Goal: Task Accomplishment & Management: Use online tool/utility

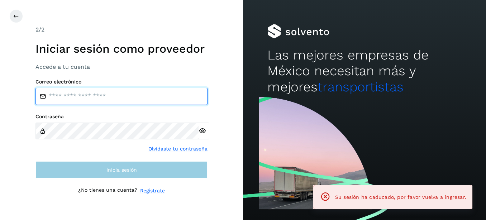
type input "**********"
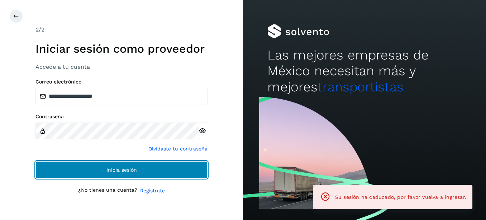
click at [77, 169] on button "Inicia sesión" at bounding box center [121, 169] width 172 height 17
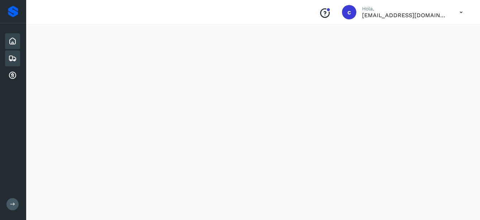
scroll to position [40, 0]
click at [9, 56] on icon at bounding box center [12, 58] width 9 height 9
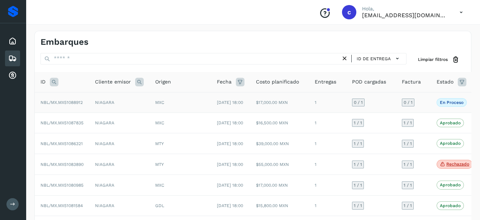
click at [448, 103] on p "En proceso" at bounding box center [452, 102] width 24 height 5
click at [449, 104] on p "En proceso" at bounding box center [452, 102] width 24 height 5
click at [67, 107] on td "NBL/MX.MX51088912" at bounding box center [62, 102] width 54 height 20
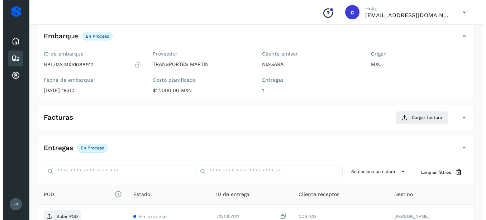
scroll to position [119, 0]
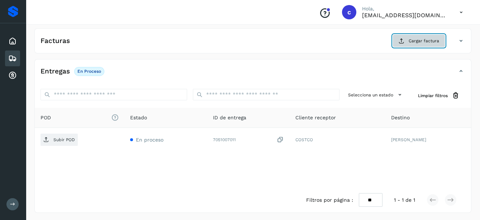
click at [426, 39] on span "Cargar factura" at bounding box center [423, 41] width 30 height 6
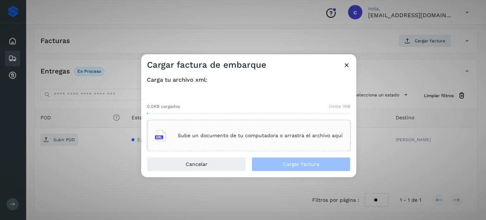
click at [224, 133] on p "Sube un documento de tu computadora o arrastra el archivo aquí" at bounding box center [260, 136] width 165 height 6
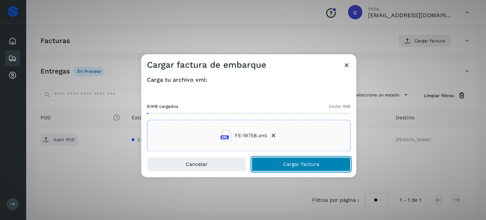
click at [306, 158] on button "Cargar factura" at bounding box center [301, 164] width 99 height 14
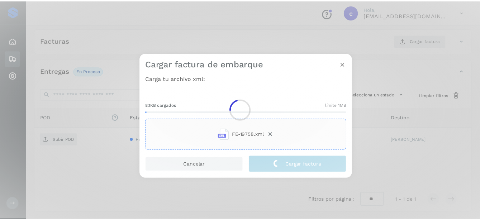
scroll to position [119, 0]
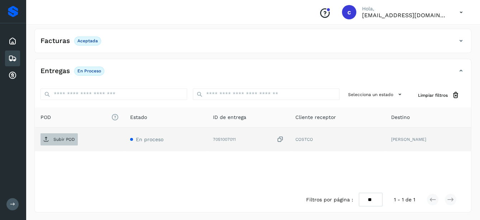
click at [63, 139] on p "Subir POD" at bounding box center [63, 139] width 21 height 5
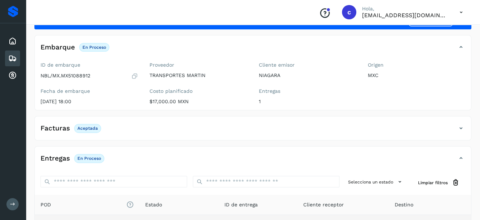
scroll to position [80, 0]
